Goal: Task Accomplishment & Management: Use online tool/utility

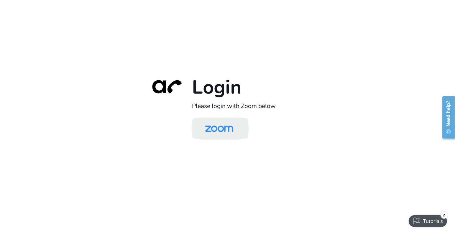
click at [214, 132] on img at bounding box center [219, 128] width 41 height 19
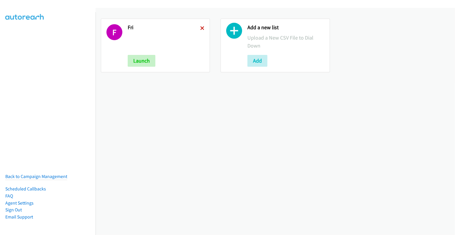
click at [201, 28] on icon at bounding box center [202, 29] width 4 height 4
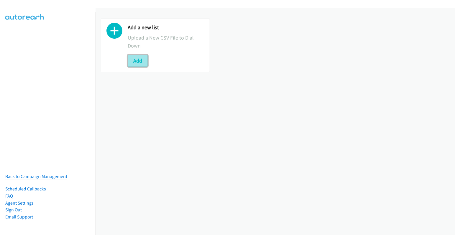
click at [135, 63] on button "Add" at bounding box center [138, 61] width 20 height 12
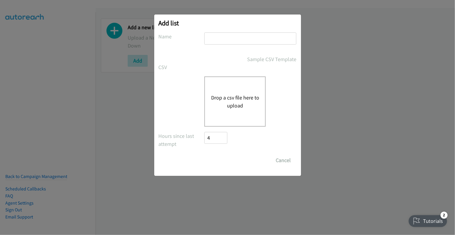
click at [257, 38] on input "text" at bounding box center [251, 38] width 92 height 12
type input "mon"
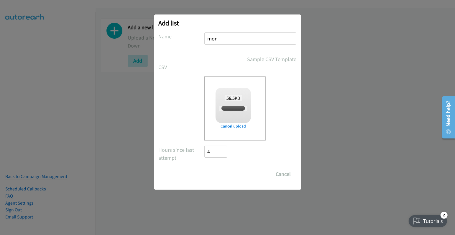
checkbox input "true"
click at [219, 174] on input "Save List" at bounding box center [220, 174] width 31 height 12
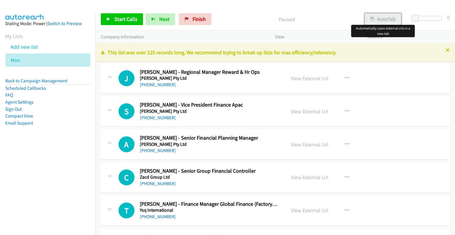
click at [388, 20] on button "AutoTab" at bounding box center [383, 19] width 37 height 12
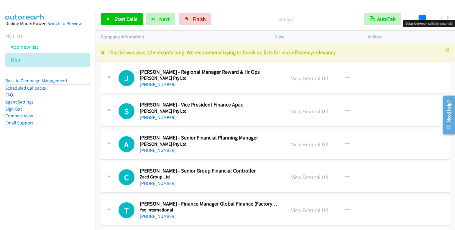
drag, startPoint x: 414, startPoint y: 17, endPoint x: 421, endPoint y: 18, distance: 6.9
click at [421, 18] on span at bounding box center [422, 18] width 7 height 7
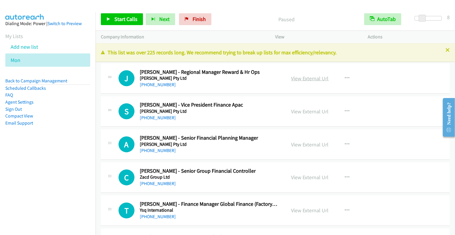
click at [313, 75] on link "View External Url" at bounding box center [310, 78] width 37 height 7
click at [129, 24] on link "Start Calls" at bounding box center [122, 19] width 42 height 12
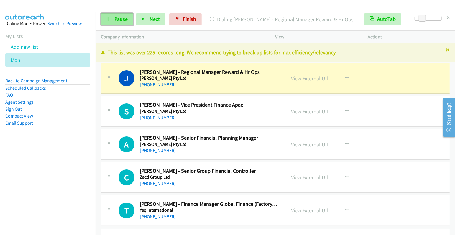
click at [115, 21] on span "Pause" at bounding box center [121, 19] width 13 height 7
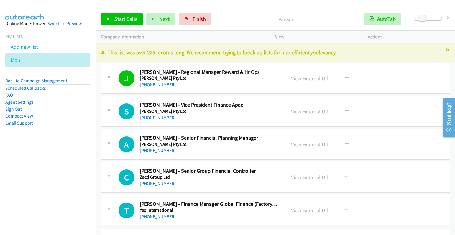
click at [314, 80] on link "View External Url" at bounding box center [310, 78] width 37 height 7
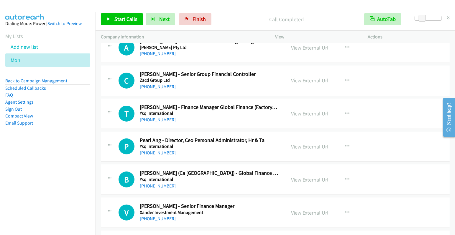
scroll to position [57, 0]
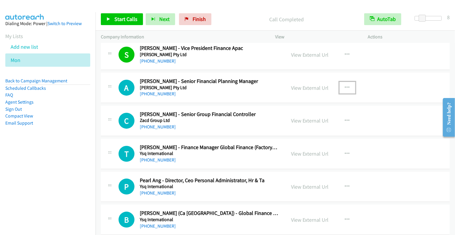
click at [345, 85] on icon "button" at bounding box center [347, 87] width 5 height 5
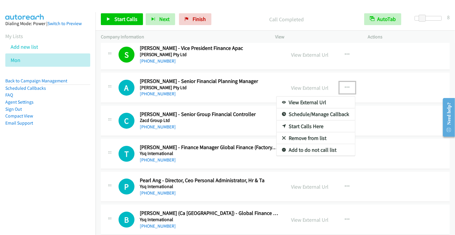
click at [318, 123] on link "Start Calls Here" at bounding box center [316, 126] width 79 height 12
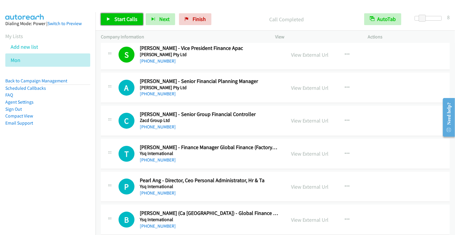
click at [112, 17] on link "Start Calls" at bounding box center [122, 19] width 42 height 12
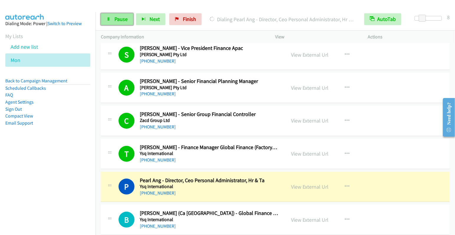
click at [119, 22] on link "Pause" at bounding box center [117, 19] width 32 height 12
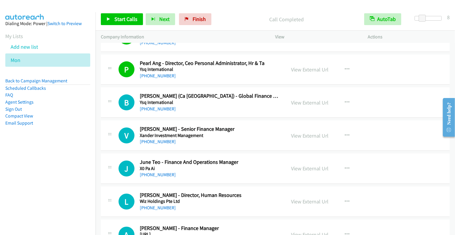
scroll to position [175, 0]
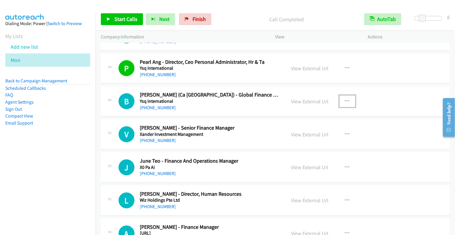
click at [345, 99] on icon "button" at bounding box center [347, 101] width 5 height 5
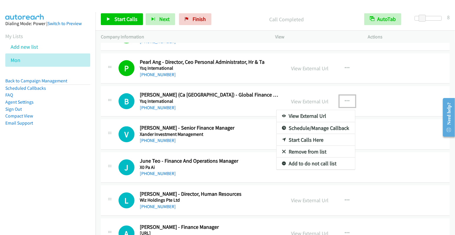
click at [307, 139] on link "Start Calls Here" at bounding box center [316, 140] width 79 height 12
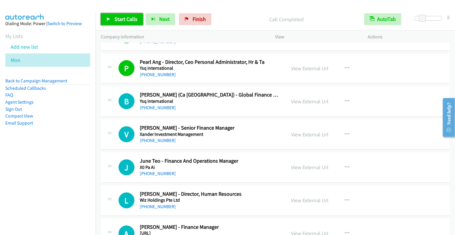
click at [122, 18] on span "Start Calls" at bounding box center [126, 19] width 23 height 7
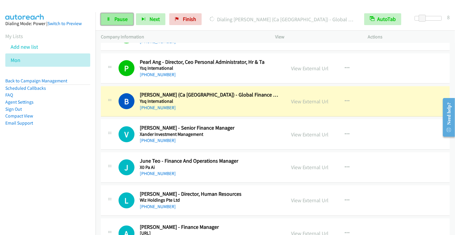
click at [116, 20] on span "Pause" at bounding box center [121, 19] width 13 height 7
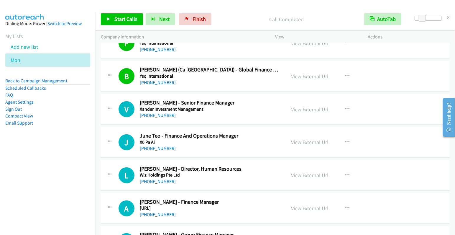
scroll to position [201, 0]
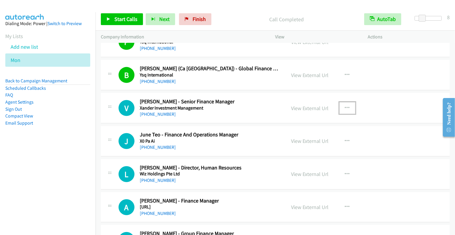
click at [345, 107] on icon "button" at bounding box center [347, 108] width 5 height 5
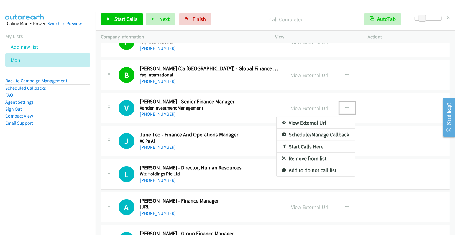
click at [311, 146] on link "Start Calls Here" at bounding box center [316, 147] width 79 height 12
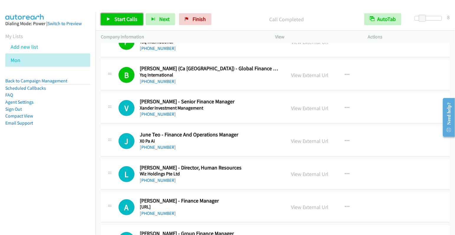
click at [128, 21] on span "Start Calls" at bounding box center [126, 19] width 23 height 7
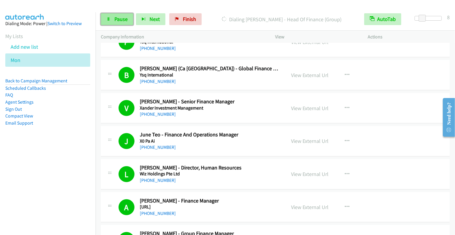
click at [112, 21] on link "Pause" at bounding box center [117, 19] width 32 height 12
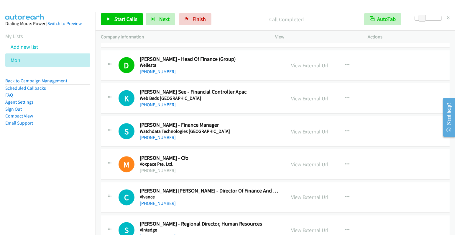
scroll to position [552, 0]
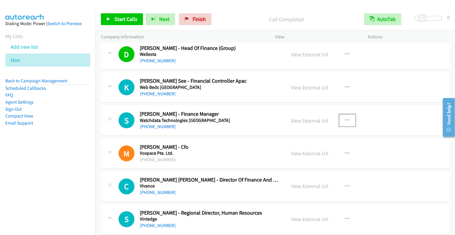
click at [345, 118] on icon "button" at bounding box center [347, 120] width 5 height 5
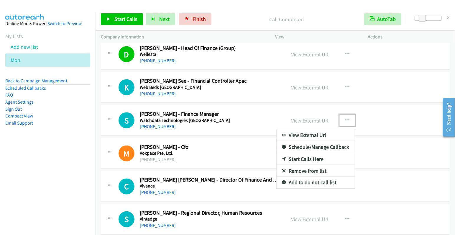
click at [316, 155] on link "Start Calls Here" at bounding box center [316, 159] width 79 height 12
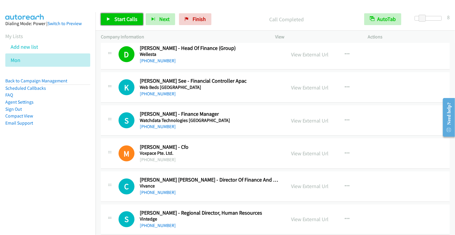
click at [127, 19] on span "Start Calls" at bounding box center [126, 19] width 23 height 7
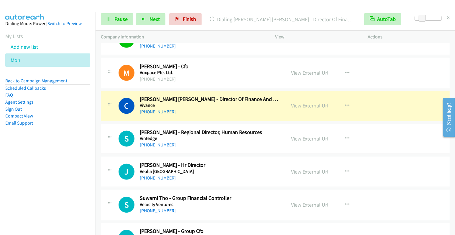
scroll to position [638, 0]
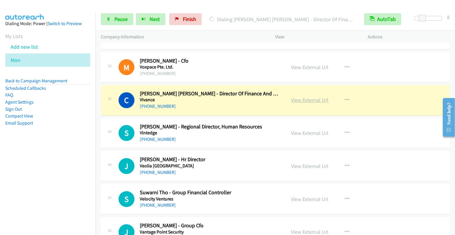
click at [315, 97] on link "View External Url" at bounding box center [310, 100] width 37 height 7
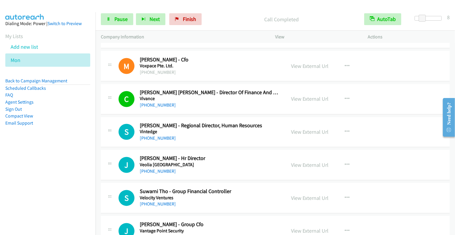
scroll to position [639, 0]
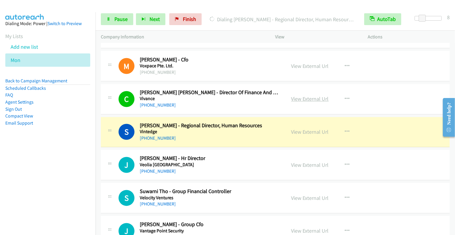
click at [313, 96] on link "View External Url" at bounding box center [310, 99] width 37 height 7
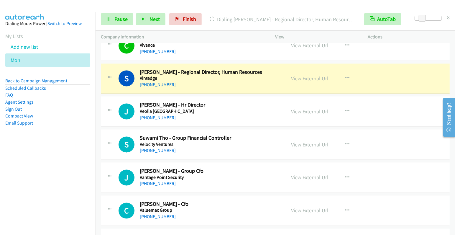
scroll to position [693, 0]
click at [119, 17] on span "Pause" at bounding box center [121, 19] width 13 height 7
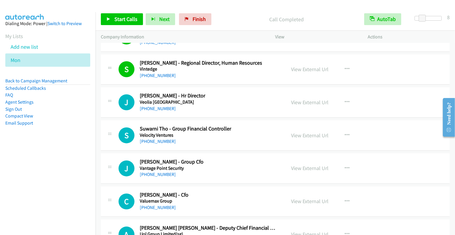
scroll to position [703, 0]
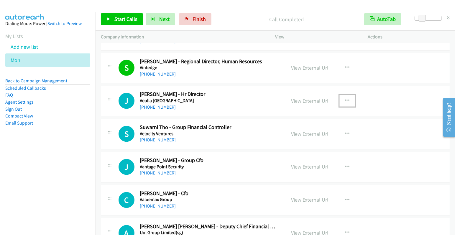
click at [345, 99] on icon "button" at bounding box center [347, 101] width 5 height 5
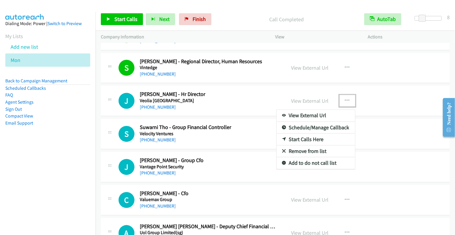
click at [306, 134] on link "Start Calls Here" at bounding box center [316, 140] width 79 height 12
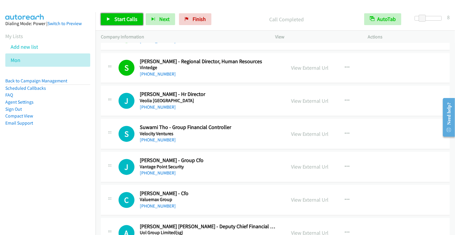
click at [129, 22] on span "Start Calls" at bounding box center [126, 19] width 23 height 7
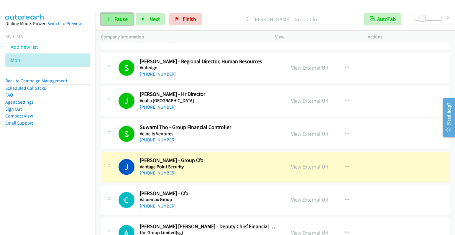
click at [116, 21] on span "Pause" at bounding box center [121, 19] width 13 height 7
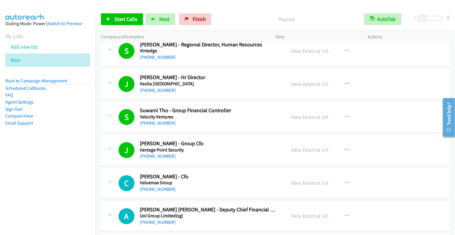
scroll to position [734, 0]
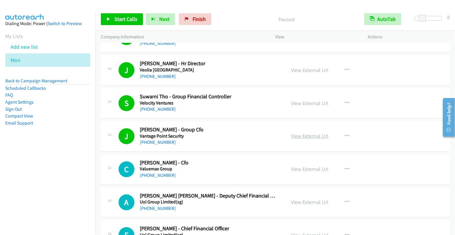
click at [311, 133] on link "View External Url" at bounding box center [310, 136] width 37 height 7
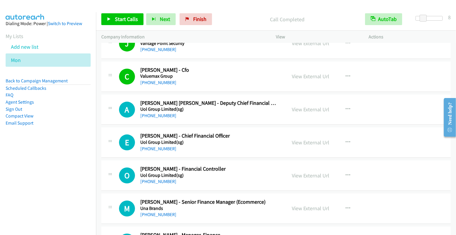
scroll to position [836, 0]
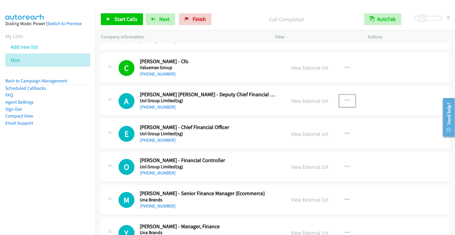
click at [347, 99] on button "button" at bounding box center [348, 101] width 16 height 12
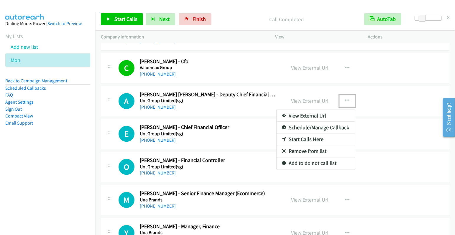
click at [311, 135] on link "Start Calls Here" at bounding box center [316, 139] width 79 height 12
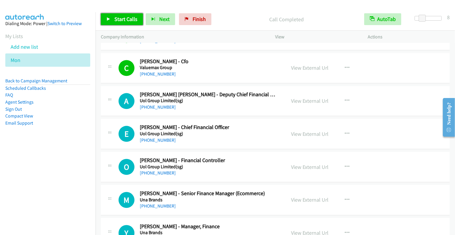
click at [129, 21] on span "Start Calls" at bounding box center [126, 19] width 23 height 7
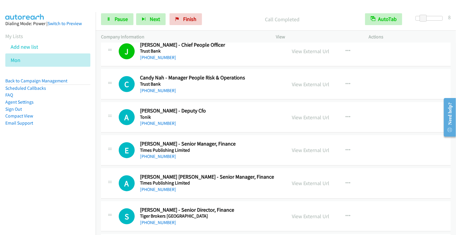
scroll to position [1258, 0]
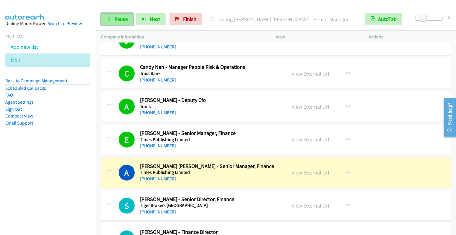
click at [118, 21] on span "Pause" at bounding box center [121, 19] width 13 height 7
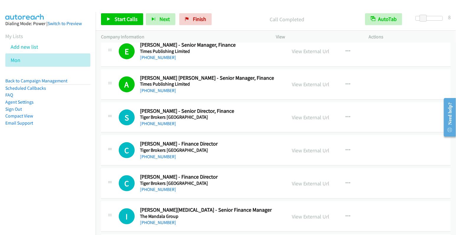
scroll to position [1360, 0]
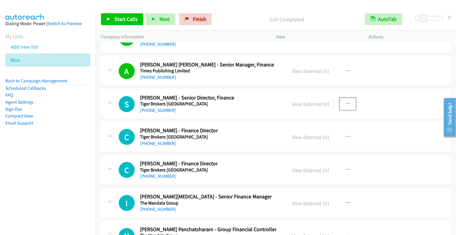
click at [345, 102] on icon "button" at bounding box center [347, 104] width 5 height 5
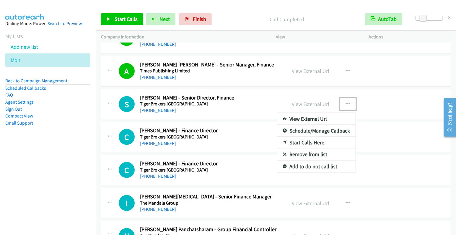
click at [309, 137] on link "Start Calls Here" at bounding box center [316, 143] width 79 height 12
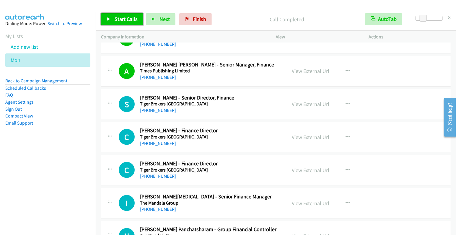
click at [118, 19] on span "Start Calls" at bounding box center [126, 19] width 23 height 7
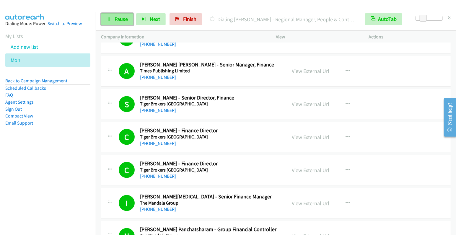
click at [121, 19] on span "Pause" at bounding box center [121, 19] width 13 height 7
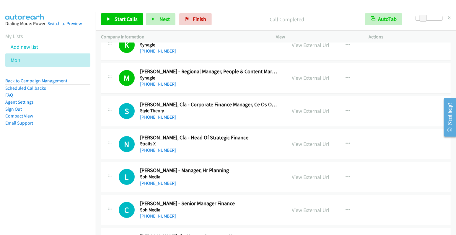
scroll to position [1877, 0]
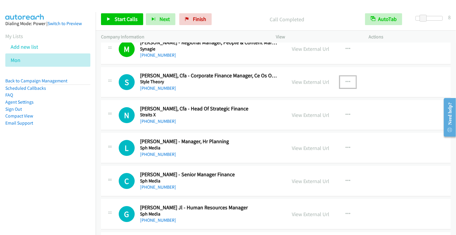
click at [345, 80] on icon "button" at bounding box center [347, 82] width 5 height 5
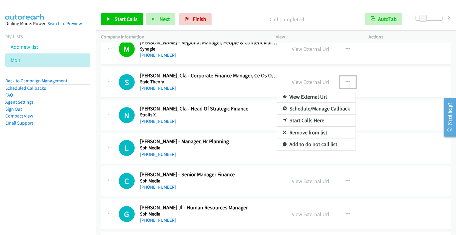
click at [308, 115] on link "Start Calls Here" at bounding box center [316, 121] width 79 height 12
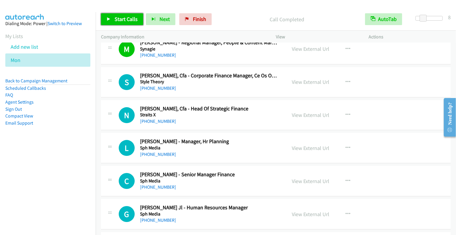
click at [122, 20] on span "Start Calls" at bounding box center [126, 19] width 23 height 7
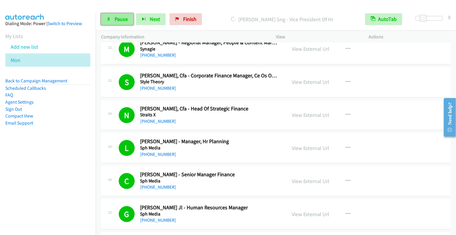
click at [111, 20] on link "Pause" at bounding box center [117, 19] width 32 height 12
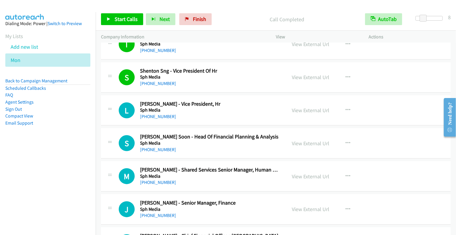
scroll to position [2245, 0]
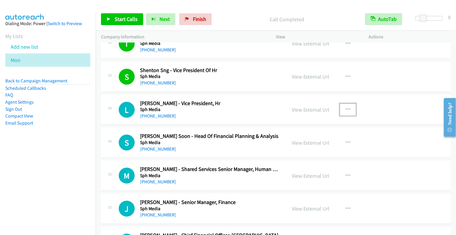
click at [342, 104] on button "button" at bounding box center [348, 110] width 16 height 12
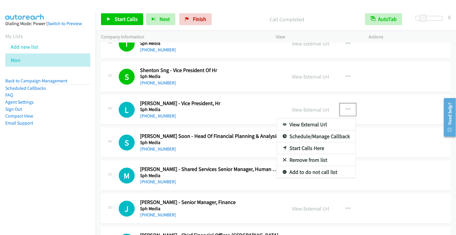
click at [300, 142] on link "Start Calls Here" at bounding box center [316, 148] width 79 height 12
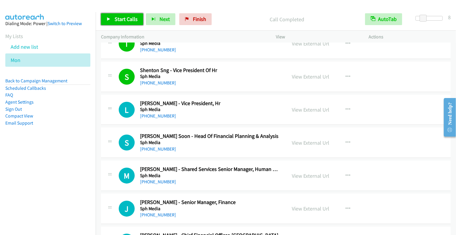
click at [129, 18] on span "Start Calls" at bounding box center [126, 19] width 23 height 7
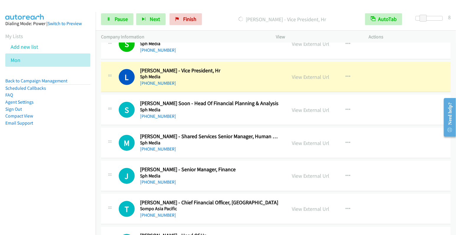
scroll to position [2278, 0]
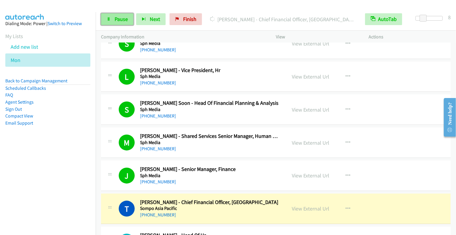
click at [113, 18] on link "Pause" at bounding box center [117, 19] width 32 height 12
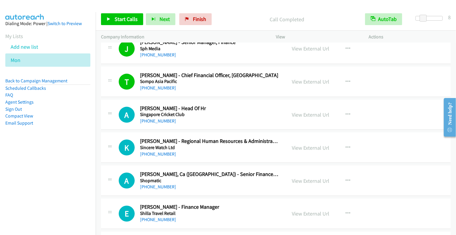
scroll to position [2419, 0]
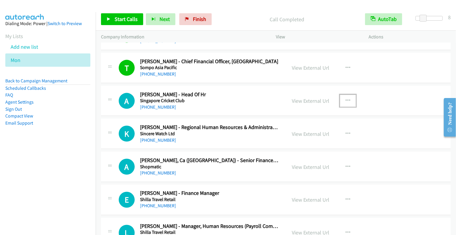
click at [345, 98] on icon "button" at bounding box center [347, 100] width 5 height 5
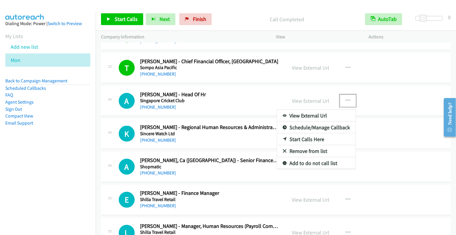
click at [314, 133] on link "Start Calls Here" at bounding box center [316, 139] width 79 height 12
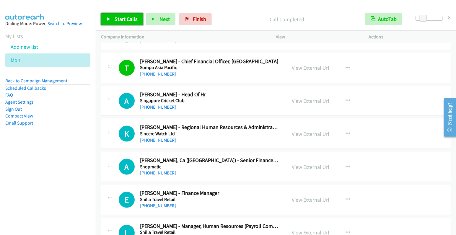
click at [123, 22] on span "Start Calls" at bounding box center [126, 19] width 23 height 7
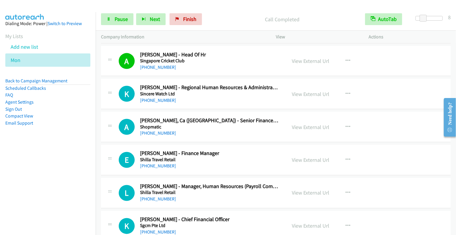
scroll to position [2484, 0]
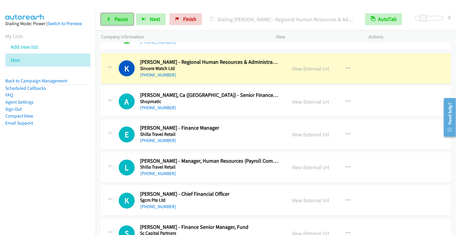
click at [123, 22] on link "Pause" at bounding box center [117, 19] width 32 height 12
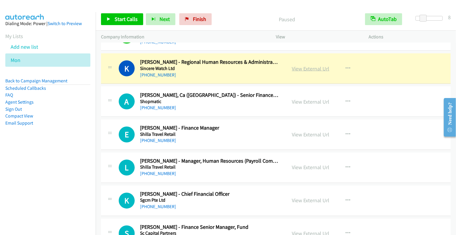
click at [313, 65] on link "View External Url" at bounding box center [310, 68] width 37 height 7
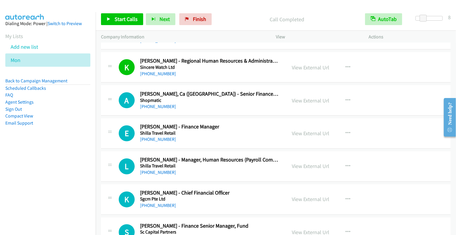
scroll to position [2486, 0]
click at [345, 98] on icon "button" at bounding box center [347, 100] width 5 height 5
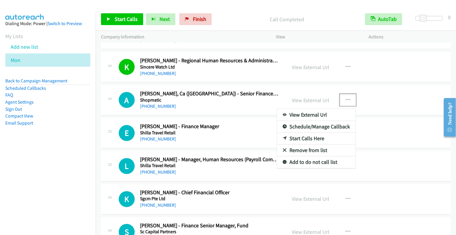
click at [310, 133] on link "Start Calls Here" at bounding box center [316, 139] width 79 height 12
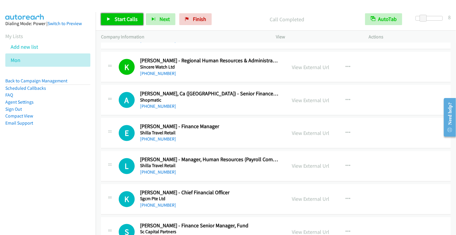
click at [122, 22] on span "Start Calls" at bounding box center [126, 19] width 23 height 7
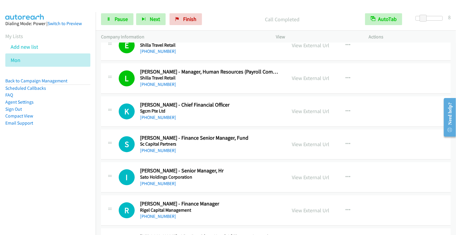
scroll to position [2603, 0]
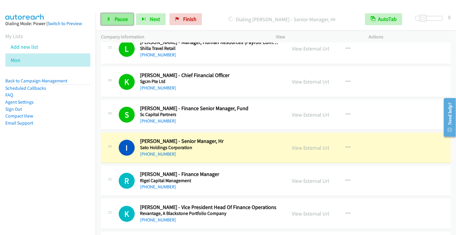
click at [112, 17] on link "Pause" at bounding box center [117, 19] width 32 height 12
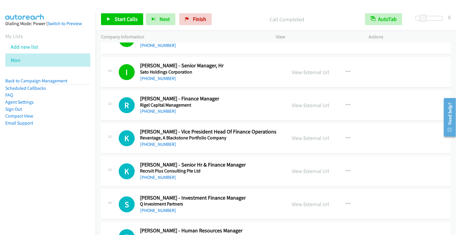
scroll to position [2679, 0]
click at [342, 99] on button "button" at bounding box center [348, 105] width 16 height 12
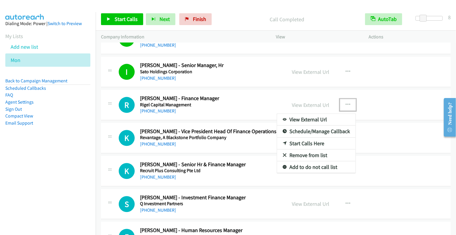
click at [321, 138] on link "Start Calls Here" at bounding box center [316, 144] width 79 height 12
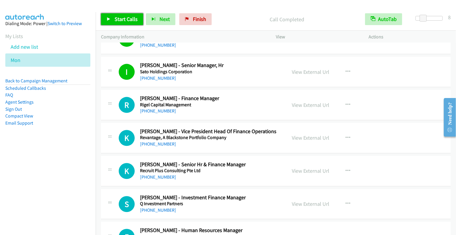
click at [129, 18] on span "Start Calls" at bounding box center [126, 19] width 23 height 7
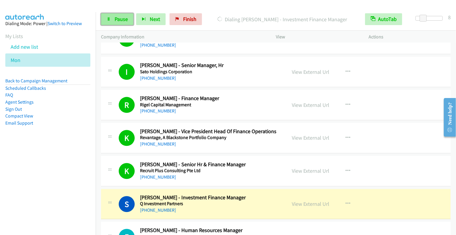
click at [112, 21] on link "Pause" at bounding box center [117, 19] width 32 height 12
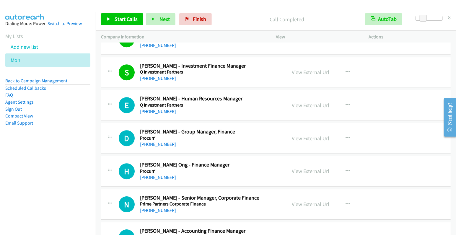
scroll to position [2812, 0]
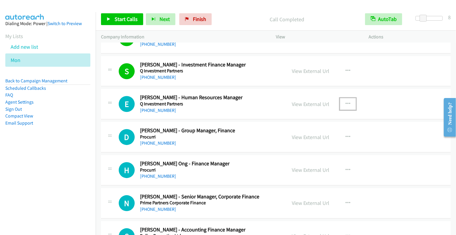
click at [345, 102] on icon "button" at bounding box center [347, 104] width 5 height 5
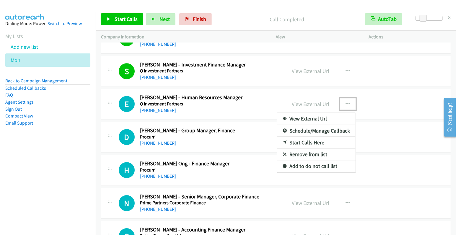
click at [308, 137] on link "Start Calls Here" at bounding box center [316, 143] width 79 height 12
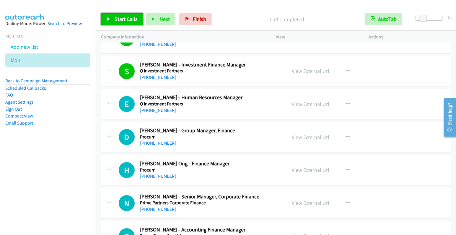
click at [126, 20] on span "Start Calls" at bounding box center [126, 19] width 23 height 7
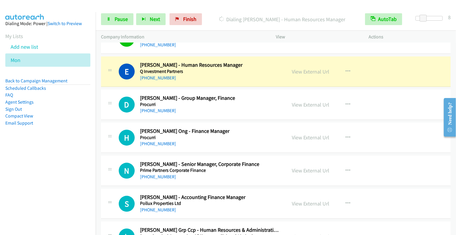
scroll to position [2845, 0]
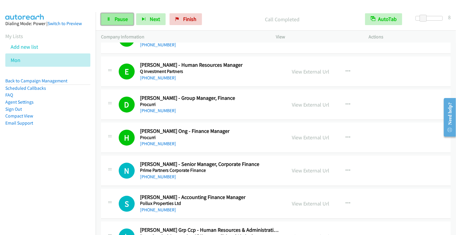
click at [120, 22] on link "Pause" at bounding box center [117, 19] width 32 height 12
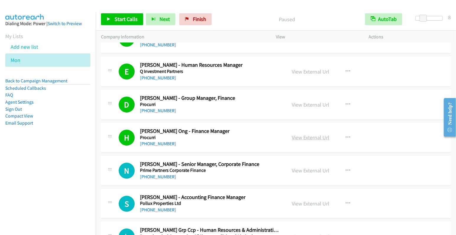
click at [313, 134] on link "View External Url" at bounding box center [310, 137] width 37 height 7
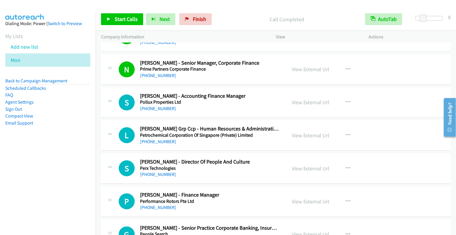
scroll to position [2955, 0]
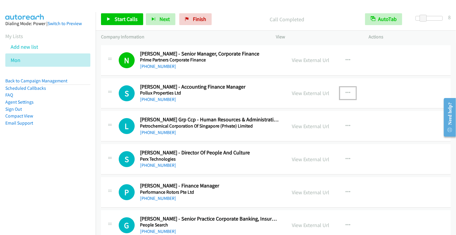
click at [345, 91] on icon "button" at bounding box center [347, 93] width 5 height 5
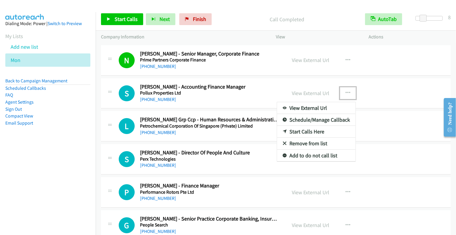
click at [313, 126] on link "Start Calls Here" at bounding box center [316, 132] width 79 height 12
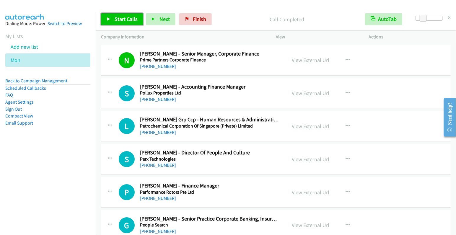
click at [120, 23] on link "Start Calls" at bounding box center [122, 19] width 42 height 12
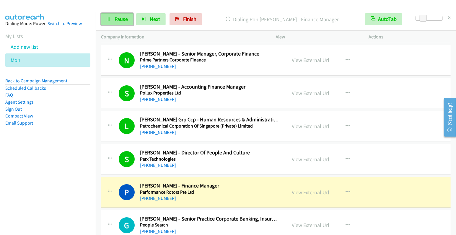
click at [106, 20] on link "Pause" at bounding box center [117, 19] width 32 height 12
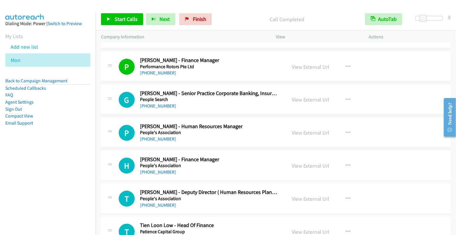
scroll to position [3091, 0]
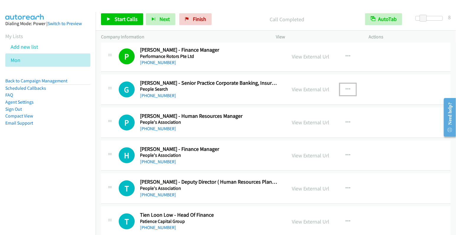
click at [345, 87] on icon "button" at bounding box center [347, 89] width 5 height 5
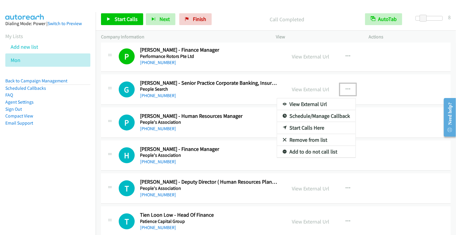
click at [313, 122] on link "Start Calls Here" at bounding box center [316, 128] width 79 height 12
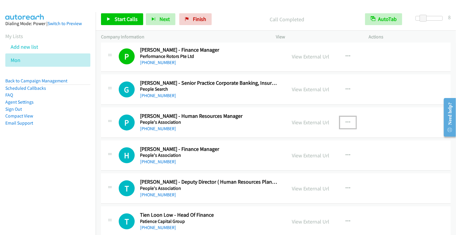
click at [342, 117] on button "button" at bounding box center [348, 123] width 16 height 12
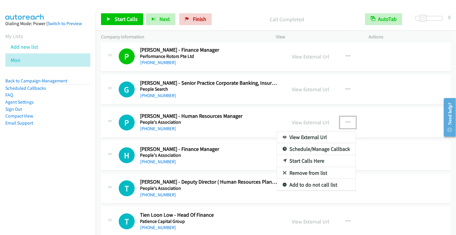
click at [305, 155] on link "Start Calls Here" at bounding box center [316, 161] width 79 height 12
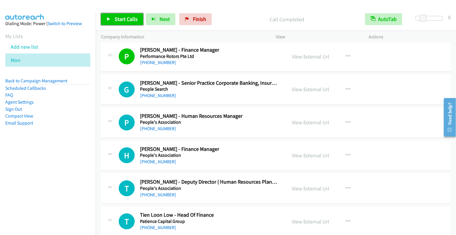
click at [124, 22] on span "Start Calls" at bounding box center [126, 19] width 23 height 7
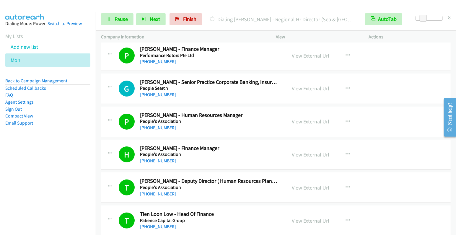
scroll to position [3093, 0]
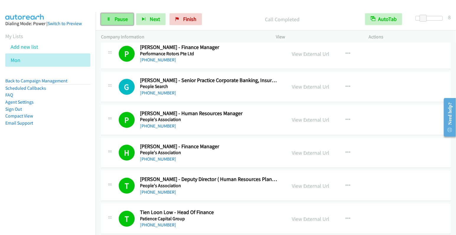
click at [116, 22] on link "Pause" at bounding box center [117, 19] width 32 height 12
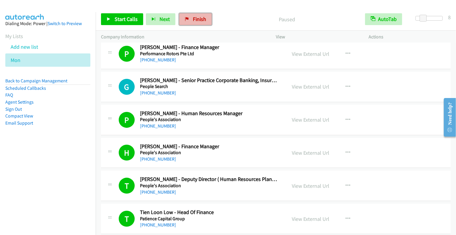
click at [205, 19] on link "Finish" at bounding box center [195, 19] width 32 height 12
